Goal: Information Seeking & Learning: Stay updated

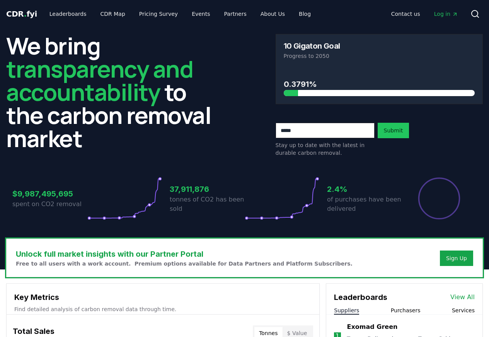
scroll to position [278, 0]
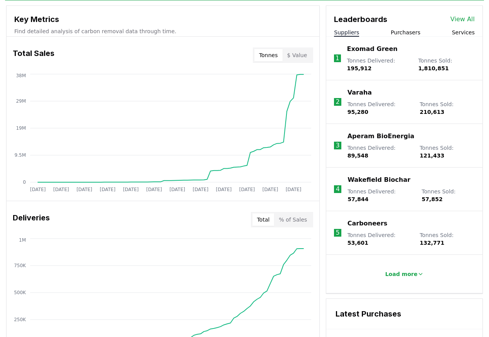
click at [464, 20] on link "View All" at bounding box center [462, 19] width 24 height 9
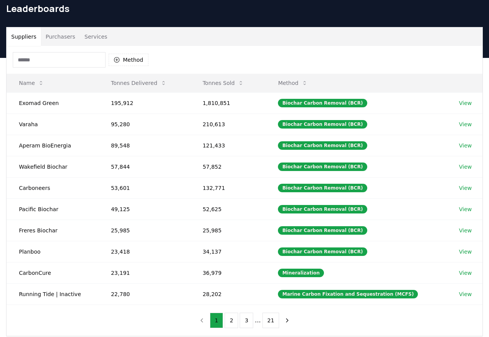
scroll to position [202, 0]
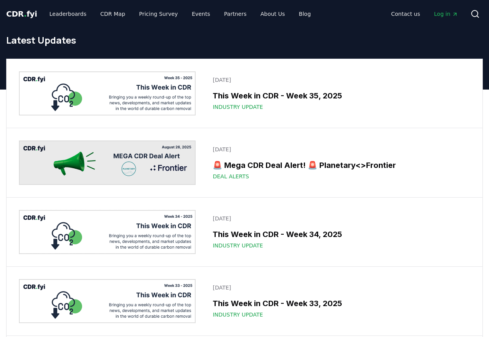
scroll to position [278, 0]
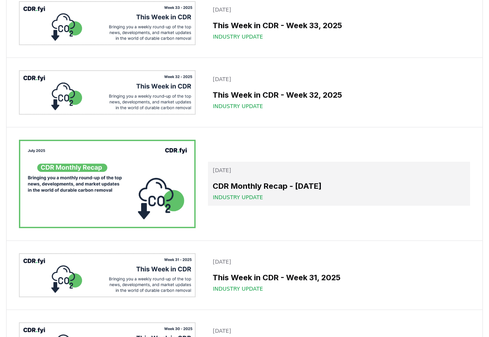
click at [271, 193] on div "CDR Monthly Recap - July 2025 Industry Update" at bounding box center [338, 190] width 253 height 21
